Goal: Book appointment/travel/reservation

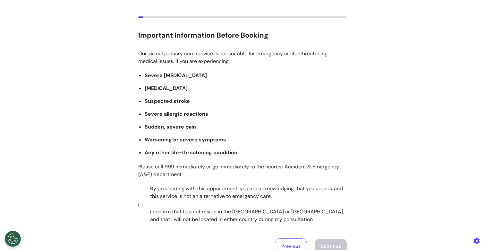
scroll to position [33, 0]
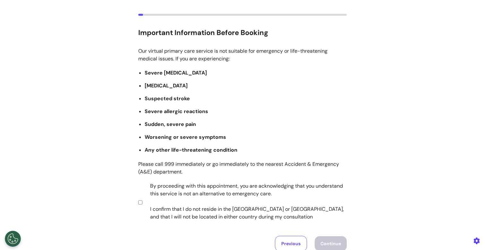
click at [195, 193] on label "By proceeding with this appointment, you are acknowledging that you understand …" at bounding box center [244, 201] width 201 height 38
click at [326, 241] on button "Continue" at bounding box center [331, 243] width 32 height 15
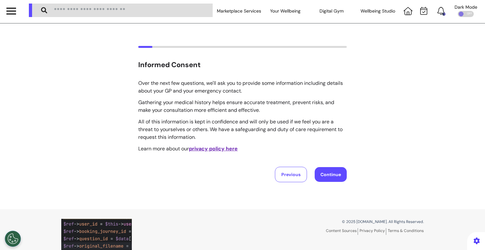
scroll to position [0, 0]
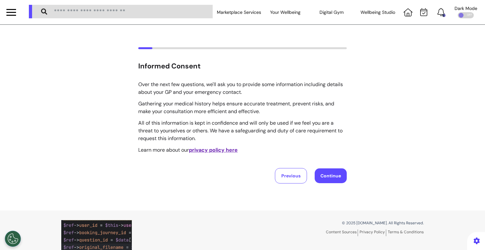
click at [330, 179] on button "Continue" at bounding box center [331, 175] width 32 height 15
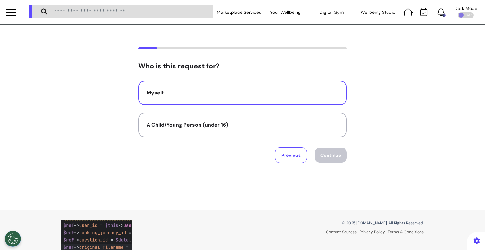
click at [296, 99] on button "Myself" at bounding box center [242, 93] width 208 height 24
click at [323, 159] on button "Continue" at bounding box center [331, 155] width 32 height 15
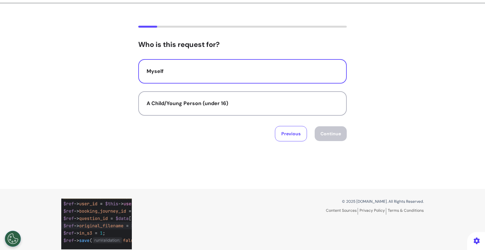
select select "*****"
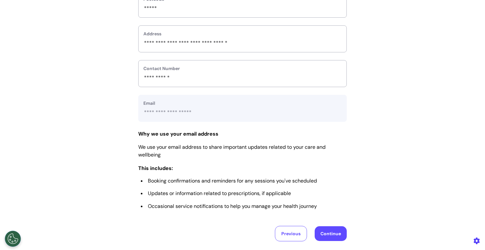
scroll to position [260, 0]
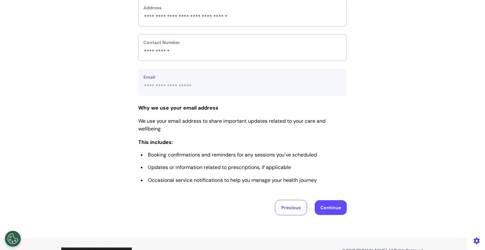
click at [321, 207] on button "Continue" at bounding box center [331, 207] width 32 height 15
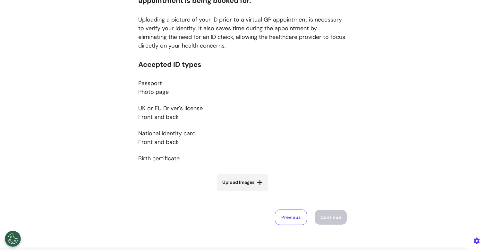
scroll to position [76, 0]
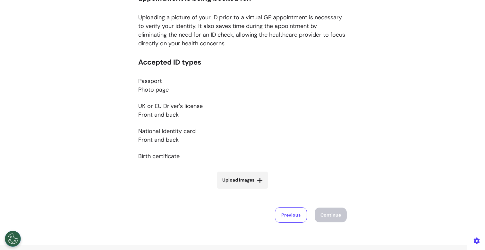
click at [234, 178] on span "Upload Images" at bounding box center [238, 179] width 32 height 7
click at [234, 190] on input "Upload Images" at bounding box center [242, 193] width 76 height 7
type input "**********"
click at [231, 181] on span "Upload Images" at bounding box center [238, 179] width 32 height 7
click at [231, 201] on input "Upload Images" at bounding box center [242, 204] width 76 height 7
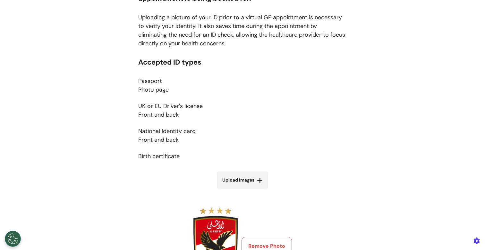
type input "**********"
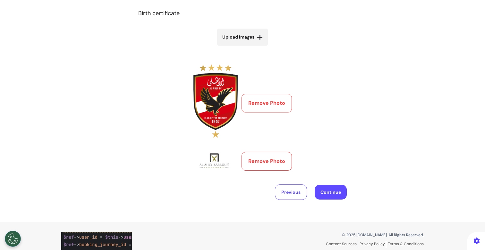
scroll to position [238, 0]
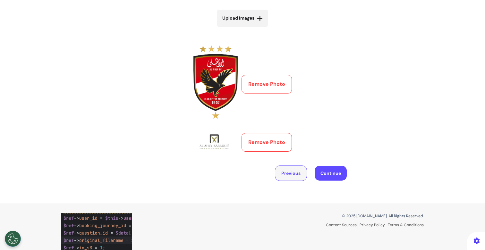
click at [279, 170] on button "Previous" at bounding box center [291, 172] width 32 height 15
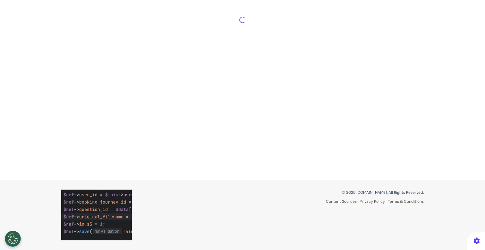
scroll to position [244, 0]
select select "*****"
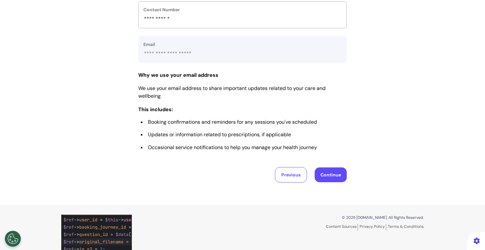
scroll to position [311, 0]
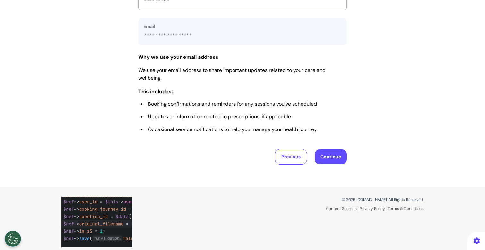
click at [327, 161] on button "Continue" at bounding box center [331, 156] width 32 height 15
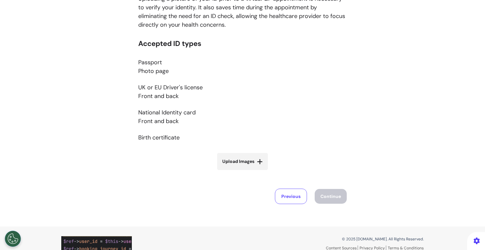
scroll to position [0, 0]
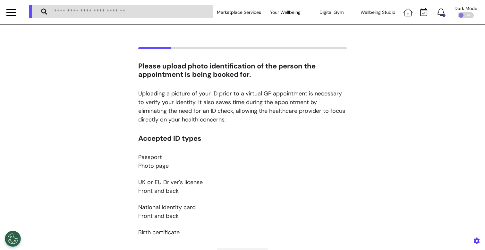
click at [12, 15] on div at bounding box center [11, 15] width 10 height 1
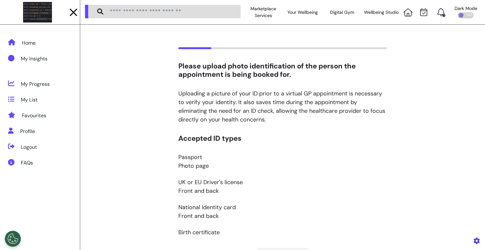
click at [33, 14] on img at bounding box center [37, 12] width 29 height 21
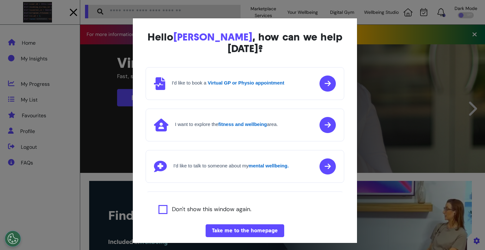
click at [133, 112] on div "Hello [PERSON_NAME] , how can we help [DATE]? I'd like to book a Virtual GP or …" at bounding box center [245, 140] width 224 height 244
click at [115, 124] on div "Hello [PERSON_NAME] , how can we help [DATE]? I'd like to book a Virtual GP or …" at bounding box center [242, 125] width 485 height 250
